Goal: Transaction & Acquisition: Book appointment/travel/reservation

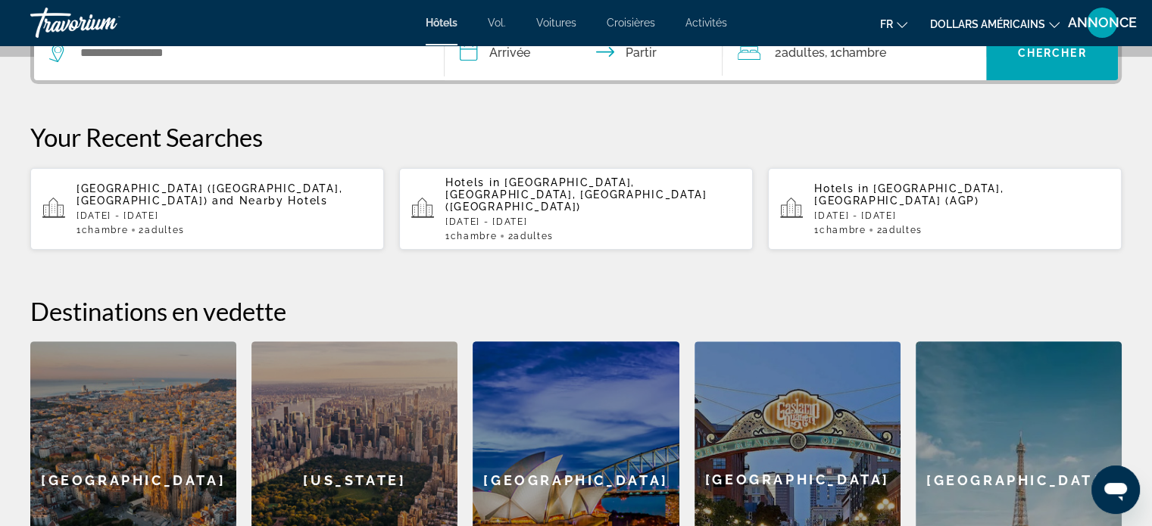
scroll to position [170, 0]
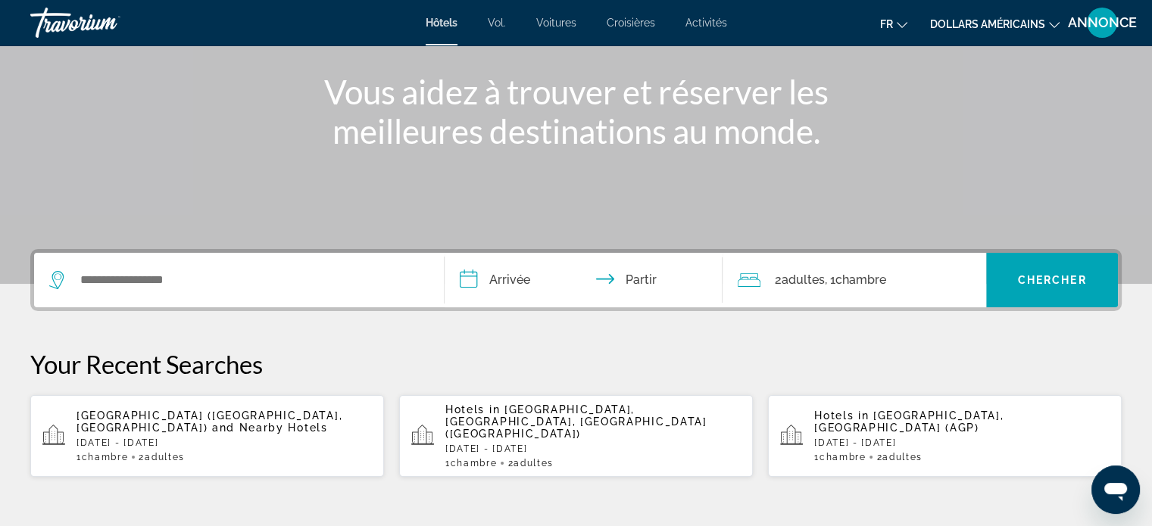
click at [470, 420] on span "[GEOGRAPHIC_DATA], [GEOGRAPHIC_DATA], [GEOGRAPHIC_DATA] ([GEOGRAPHIC_DATA])" at bounding box center [575, 422] width 261 height 36
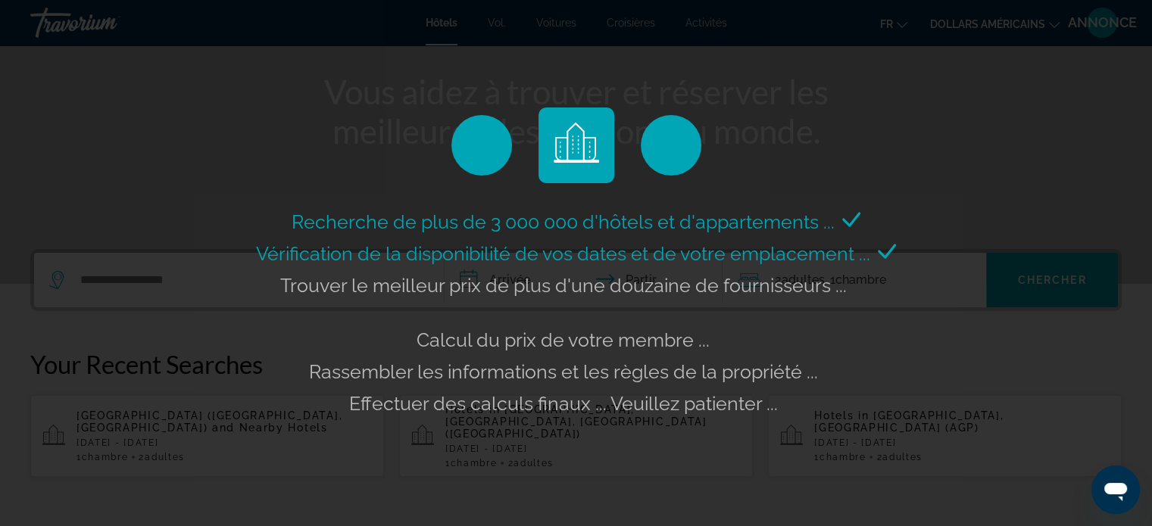
click at [200, 423] on div "Recherche de plus de 3 000 000 d'hôtels et d'appartements ... Vérification de l…" at bounding box center [576, 263] width 1152 height 526
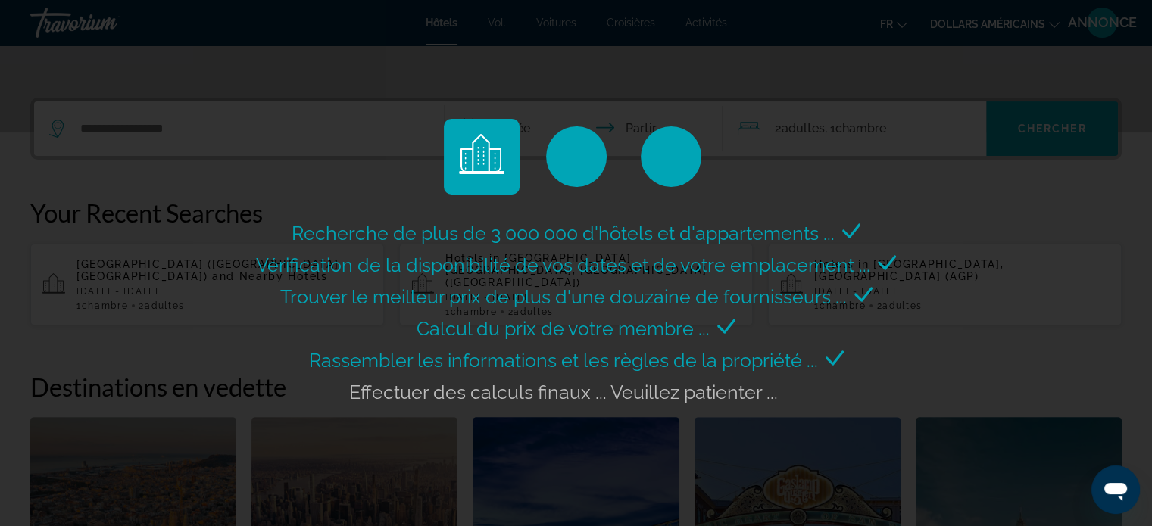
scroll to position [246, 0]
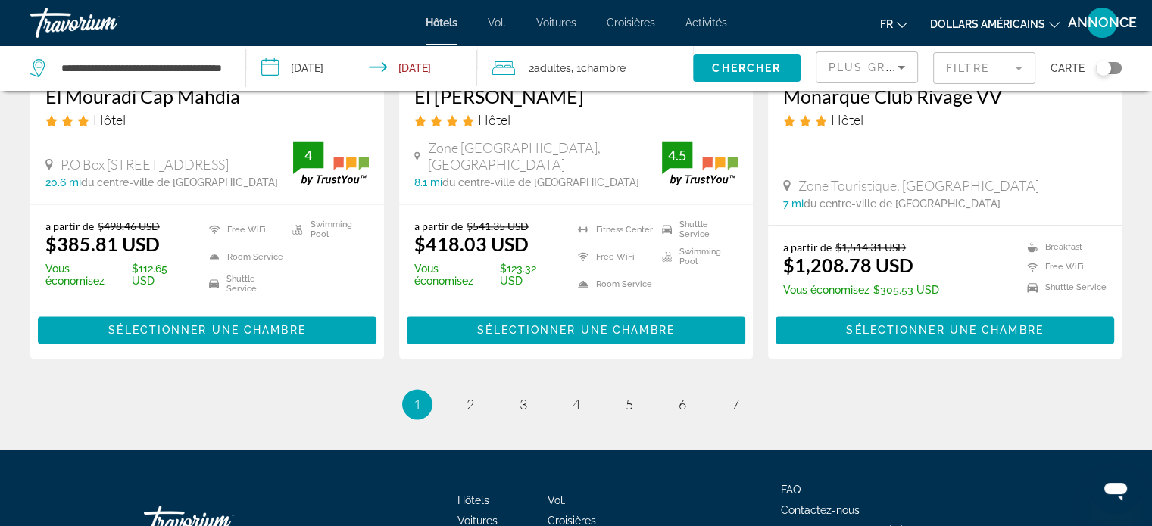
scroll to position [2045, 0]
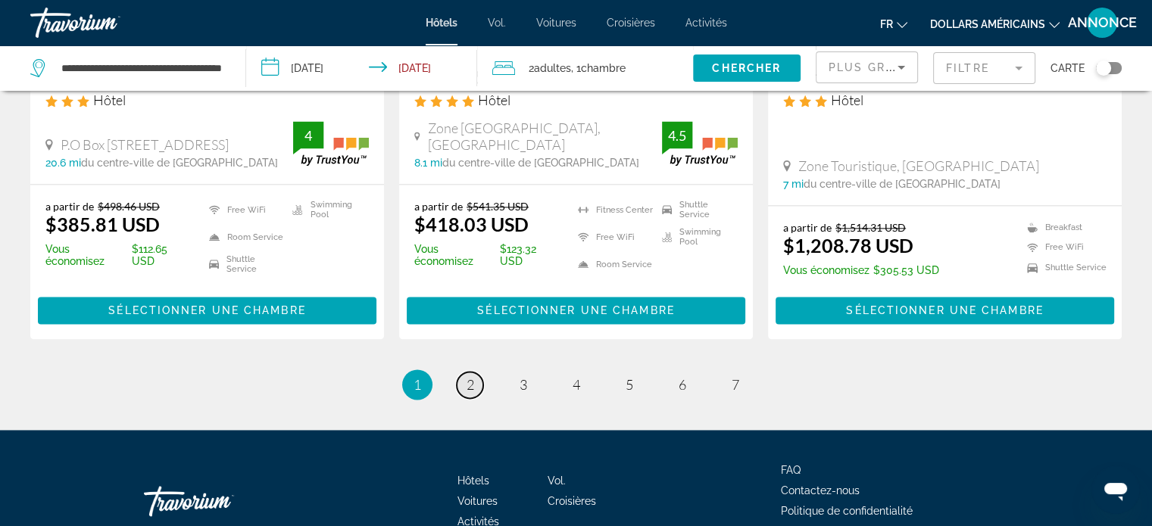
click at [479, 372] on link "page 2" at bounding box center [470, 385] width 27 height 27
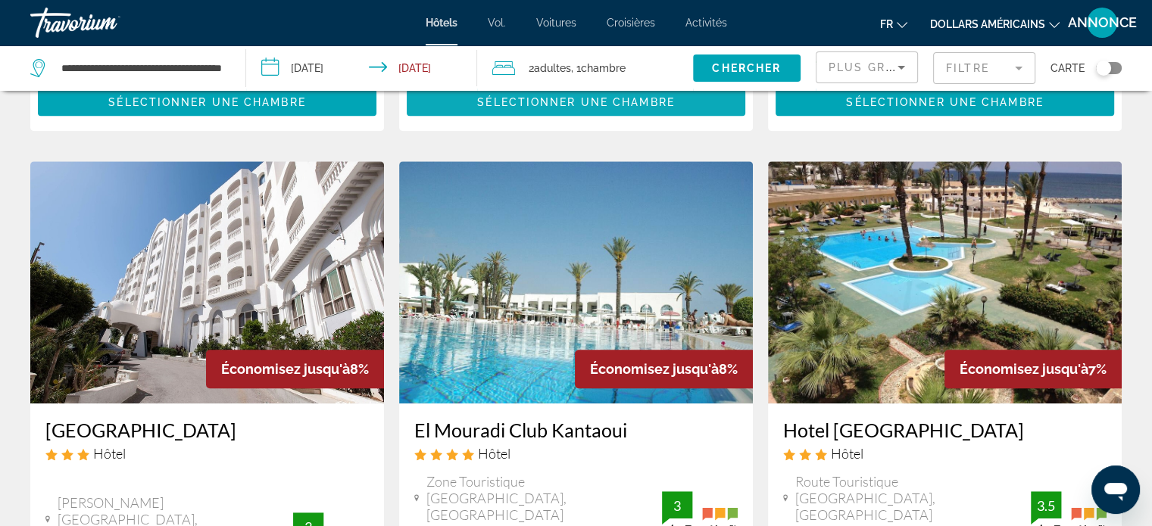
scroll to position [1136, 0]
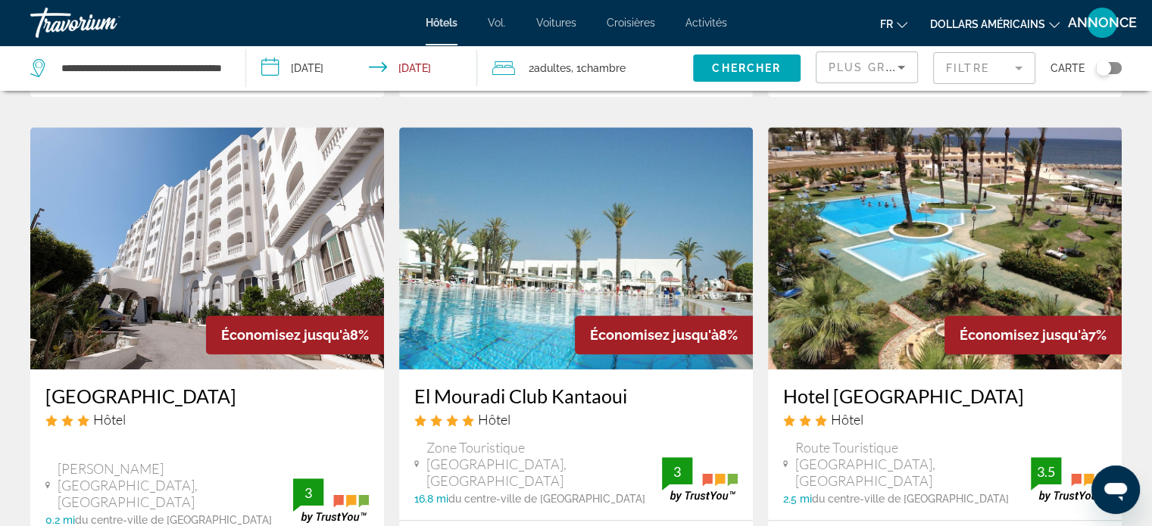
click at [518, 255] on img "Contenu principal" at bounding box center [576, 248] width 354 height 242
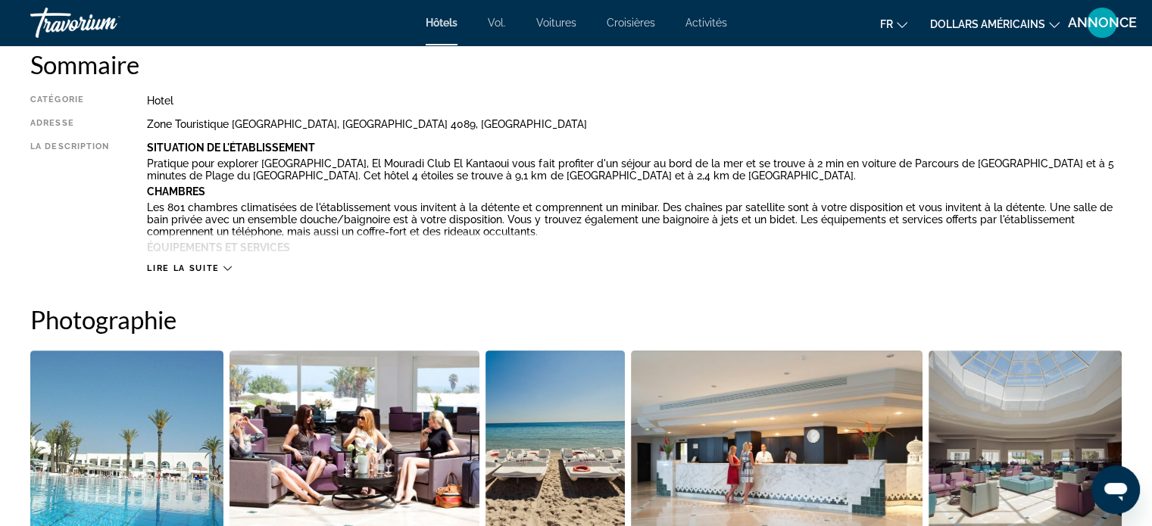
scroll to position [530, 0]
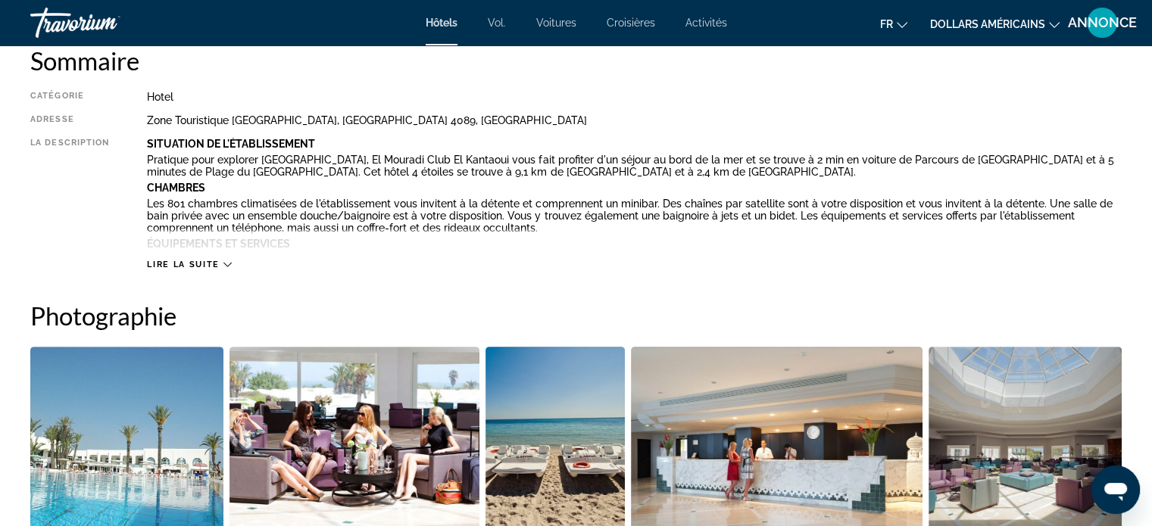
click at [197, 245] on div "Lire la suite" at bounding box center [634, 250] width 975 height 42
click at [223, 261] on icon "Contenu principal" at bounding box center [227, 265] width 8 height 8
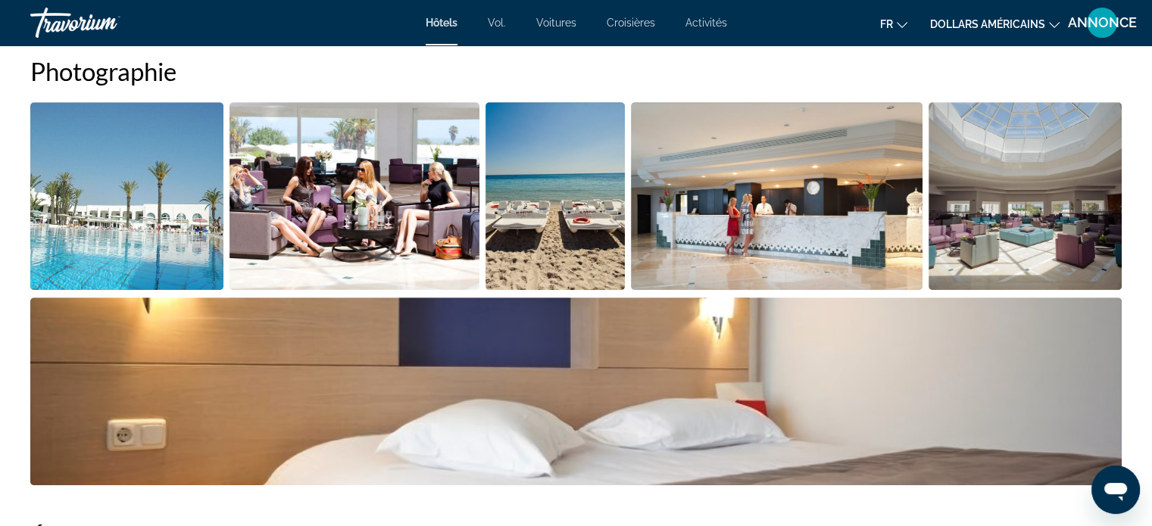
scroll to position [1288, 0]
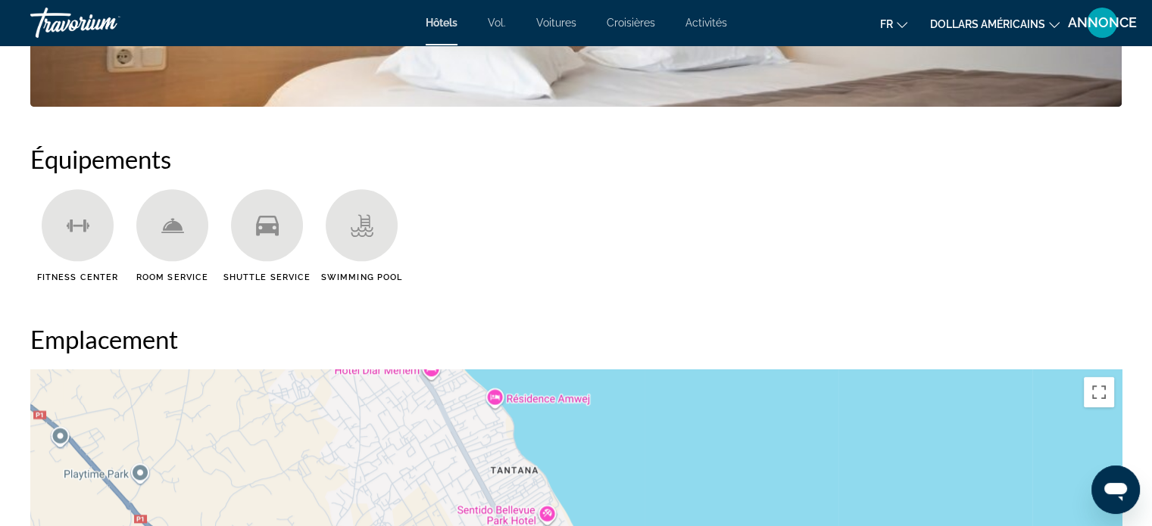
click at [172, 239] on div "Contenu principal" at bounding box center [172, 225] width 72 height 72
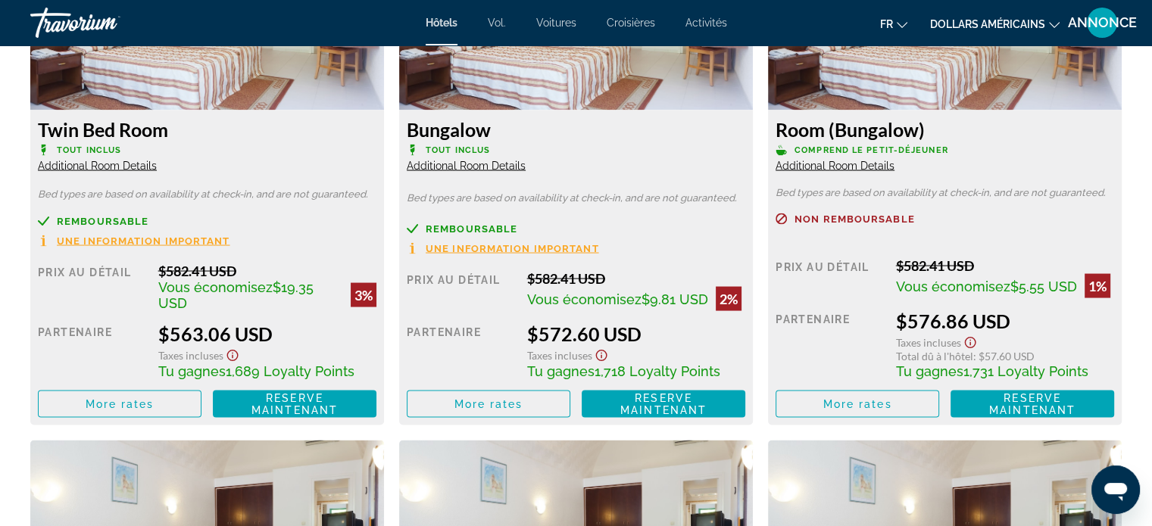
scroll to position [2803, 0]
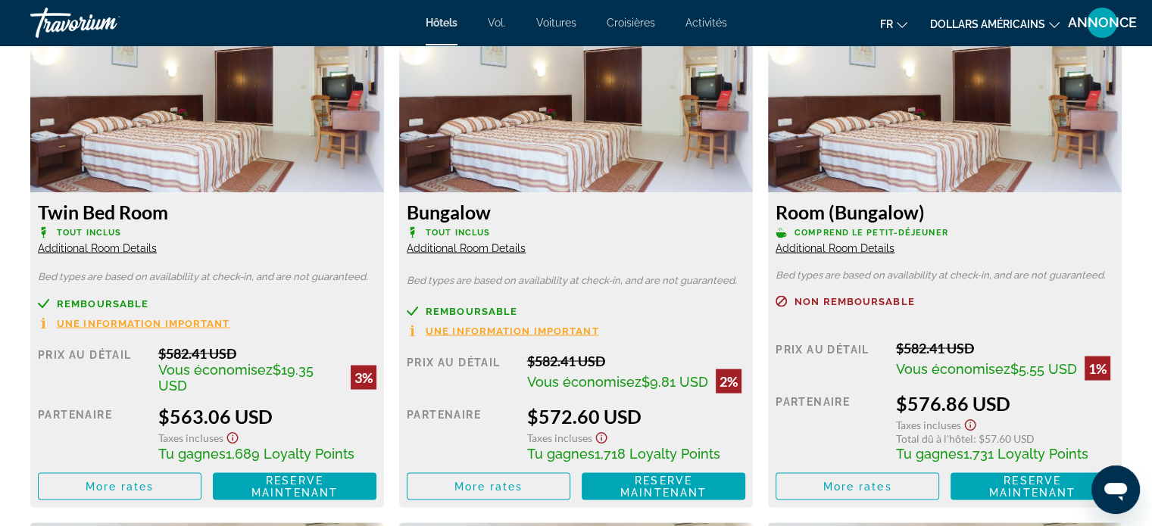
click at [477, 248] on span "Additional Room Details" at bounding box center [466, 248] width 119 height 12
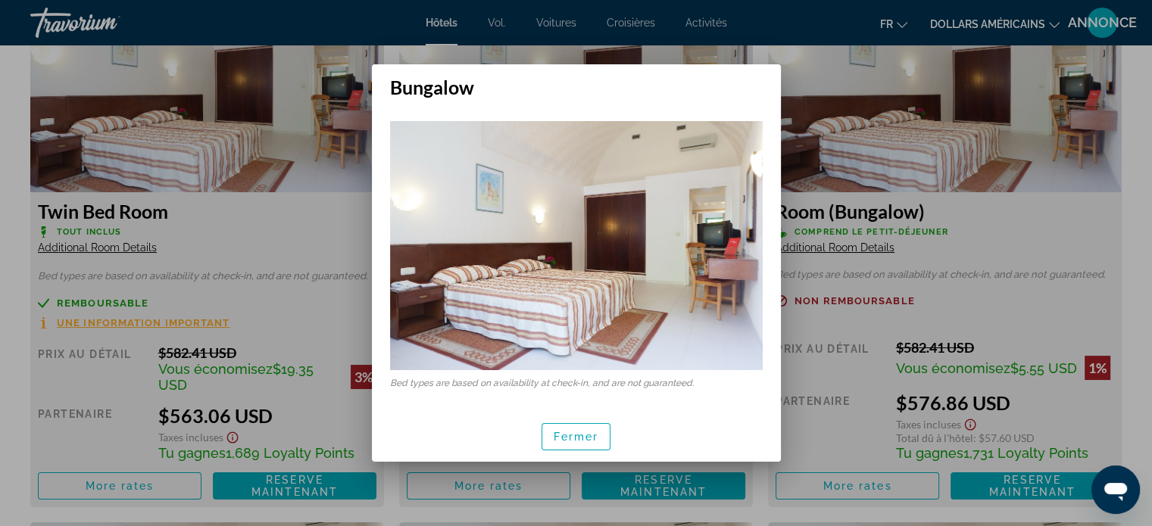
scroll to position [0, 0]
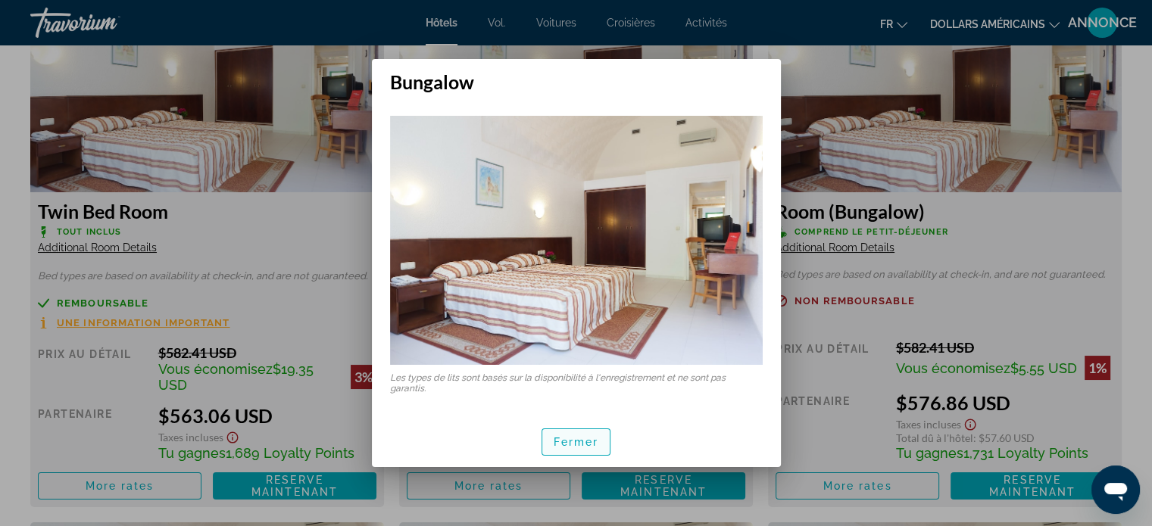
click at [595, 445] on font "Fermer" at bounding box center [576, 442] width 45 height 12
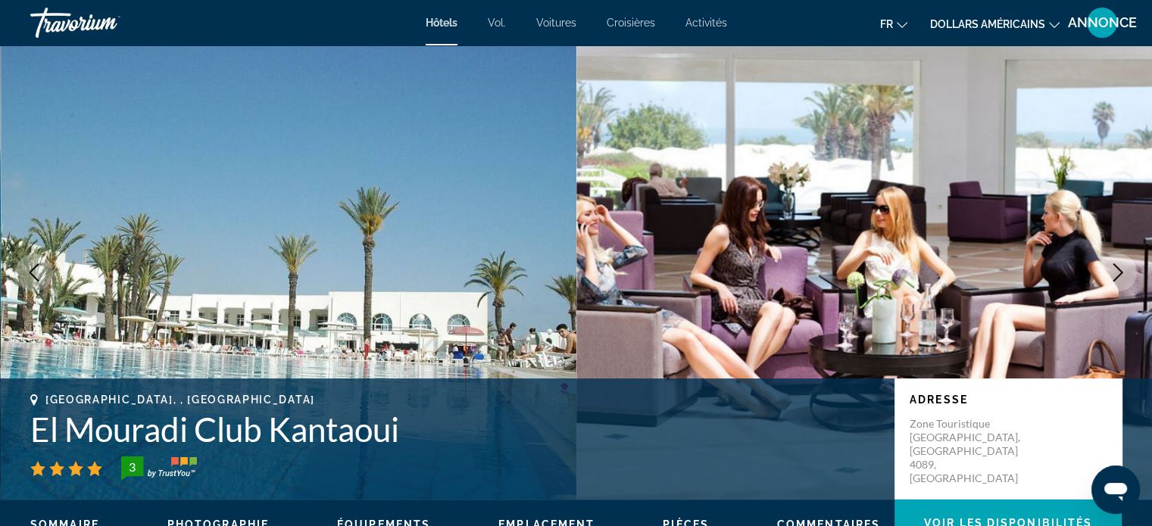
scroll to position [2803, 0]
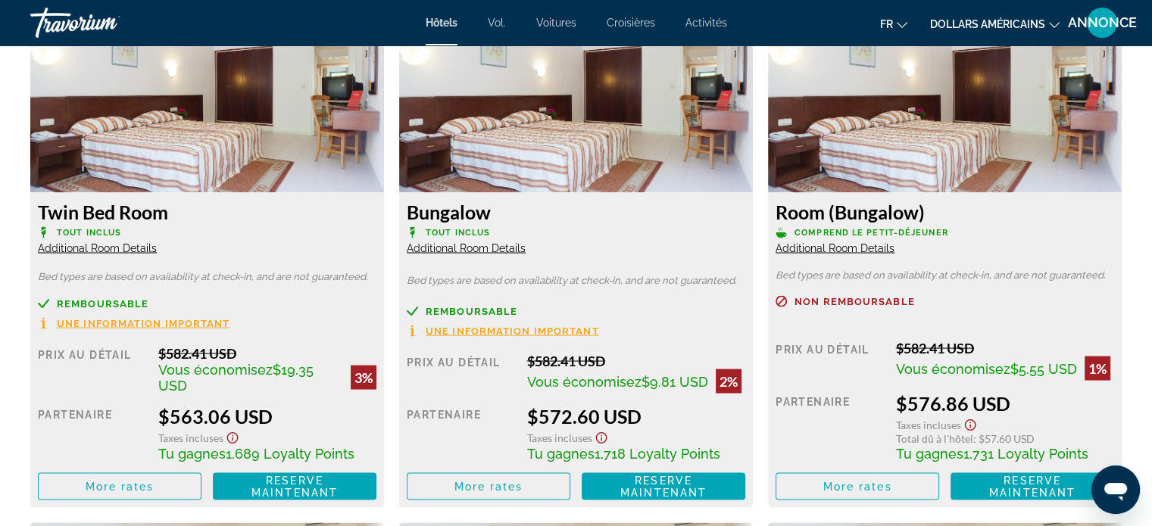
click at [549, 154] on img "Contenu principal" at bounding box center [576, 97] width 354 height 189
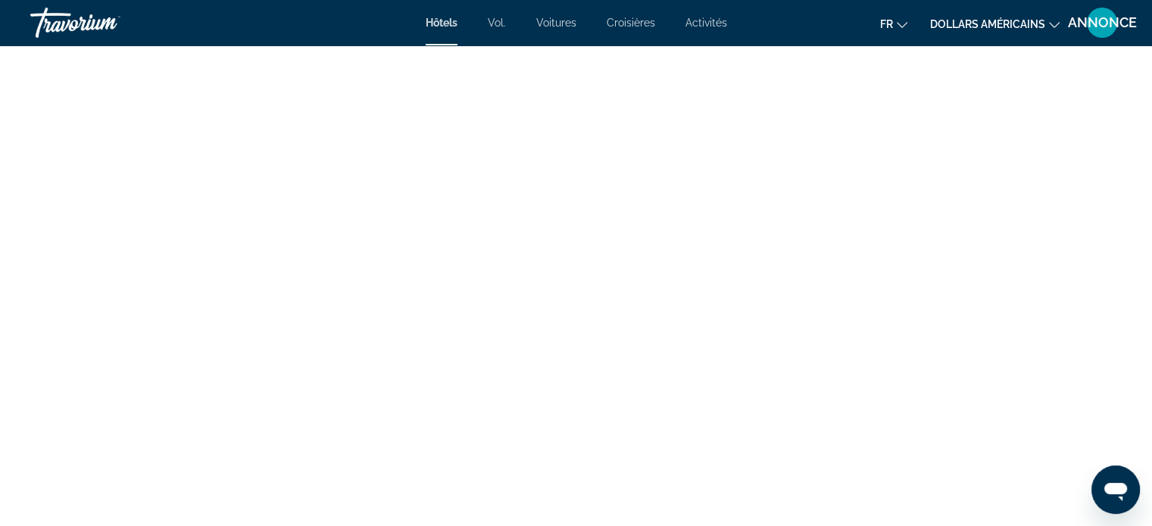
scroll to position [5408, 0]
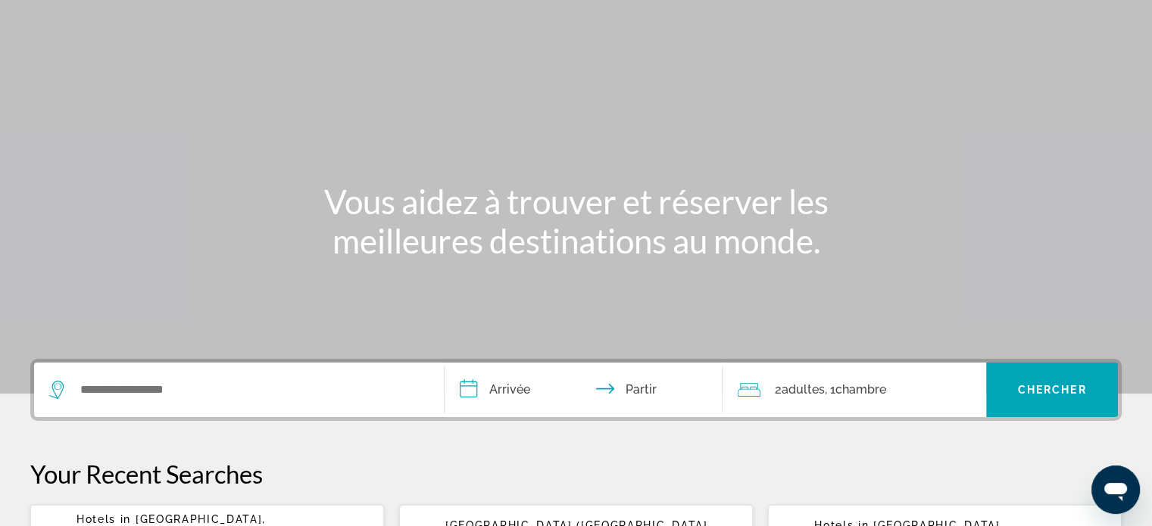
scroll to position [19, 0]
